Goal: Task Accomplishment & Management: Manage account settings

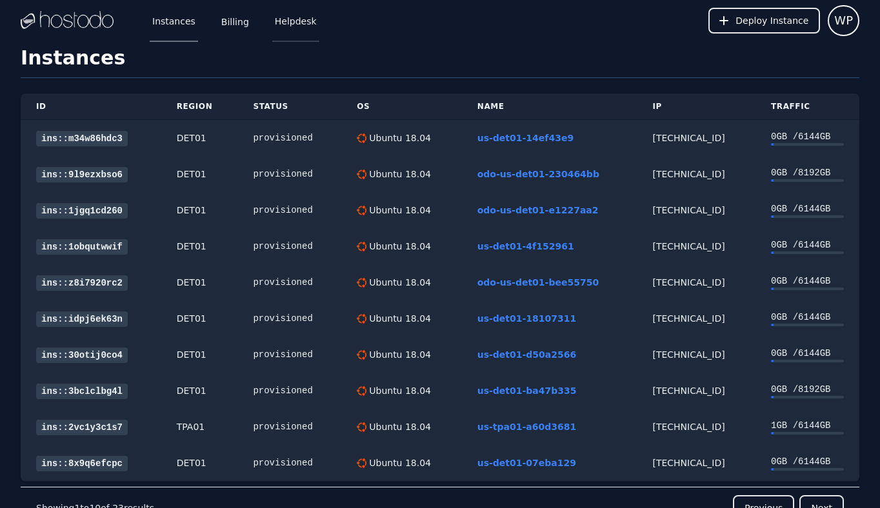
click at [274, 23] on link "Helpdesk" at bounding box center [295, 20] width 47 height 43
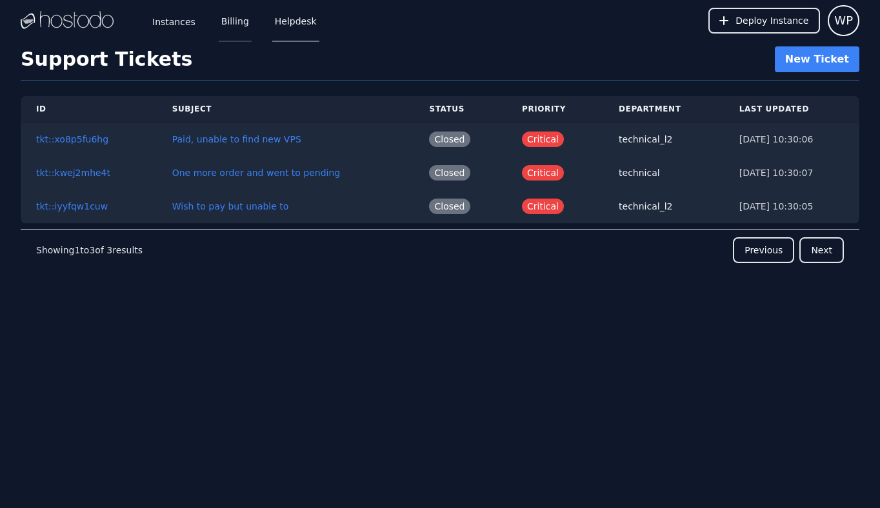
click at [239, 22] on link "Billing" at bounding box center [235, 20] width 33 height 43
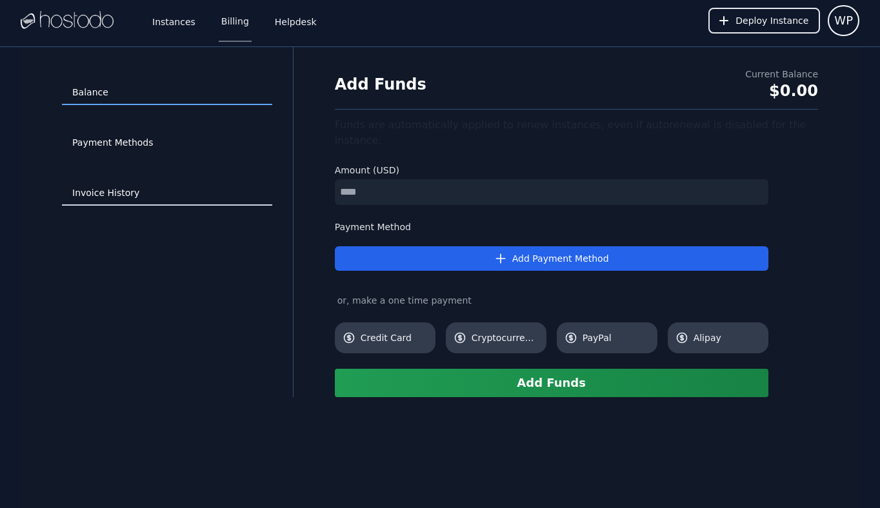
click at [130, 198] on link "Invoice History" at bounding box center [167, 193] width 210 height 25
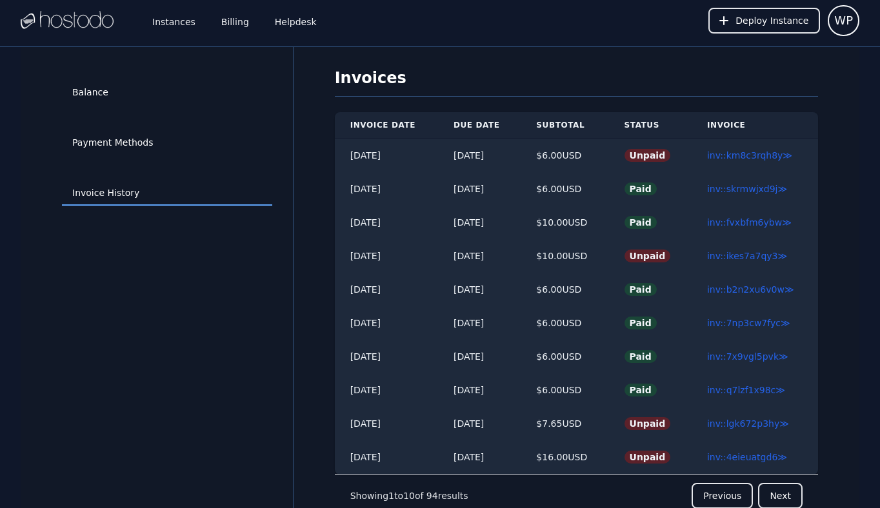
scroll to position [47, 0]
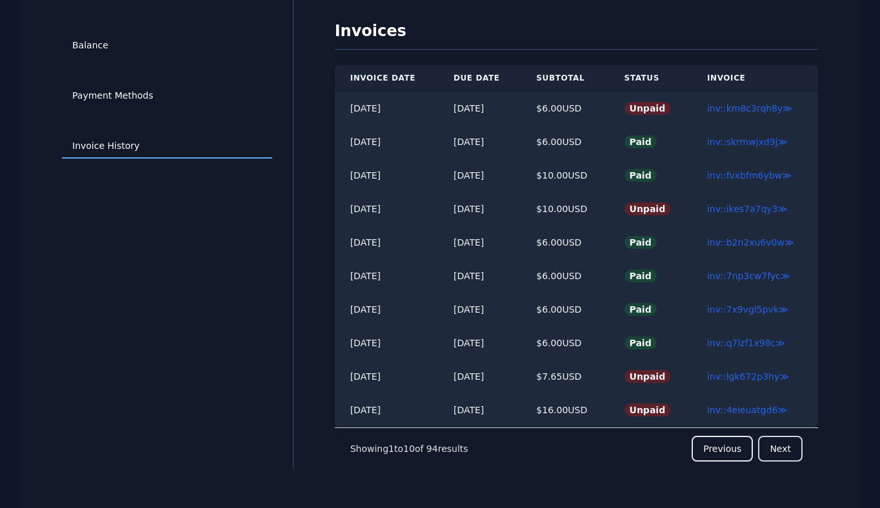
click at [775, 446] on button "Next" at bounding box center [780, 449] width 44 height 26
click at [787, 448] on button "Next" at bounding box center [780, 449] width 44 height 26
click at [731, 453] on button "Previous" at bounding box center [721, 449] width 61 height 26
click at [720, 449] on button "Previous" at bounding box center [721, 449] width 61 height 26
